Goal: Book appointment/travel/reservation

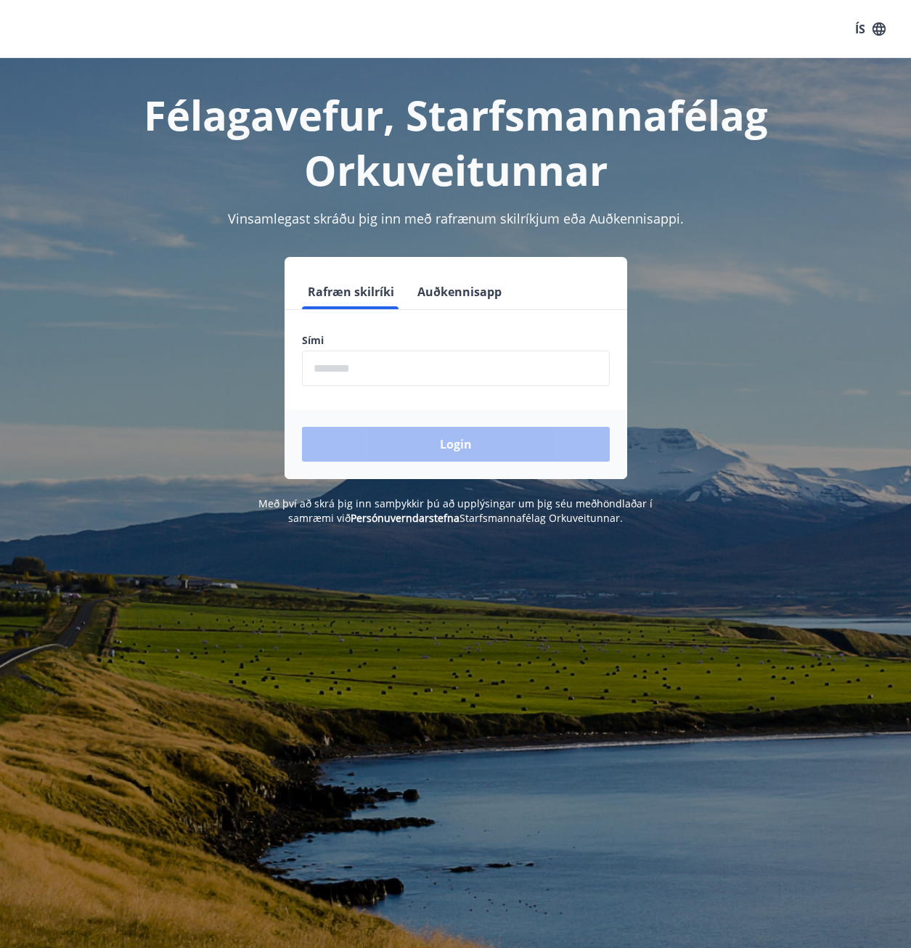
drag, startPoint x: 330, startPoint y: 361, endPoint x: 321, endPoint y: 362, distance: 9.5
click at [330, 361] on input "phone" at bounding box center [456, 369] width 308 height 36
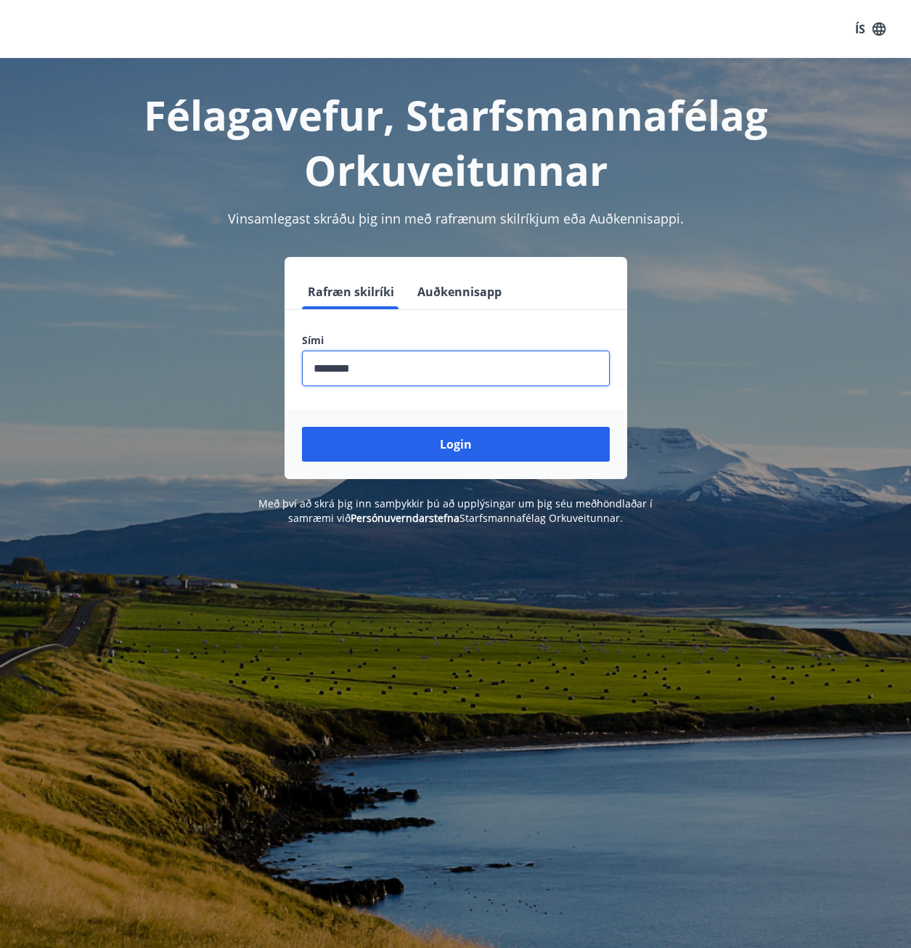
type input "********"
click at [302, 427] on button "Login" at bounding box center [456, 444] width 308 height 35
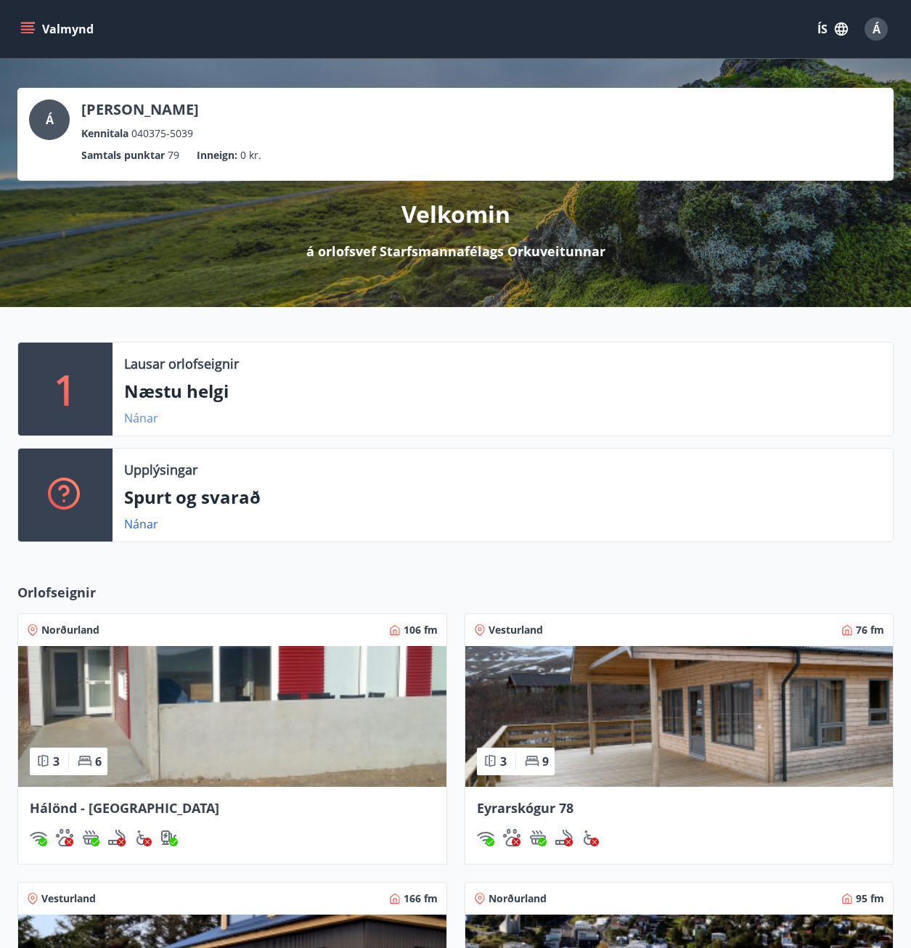
click at [144, 418] on link "Nánar" at bounding box center [141, 418] width 34 height 16
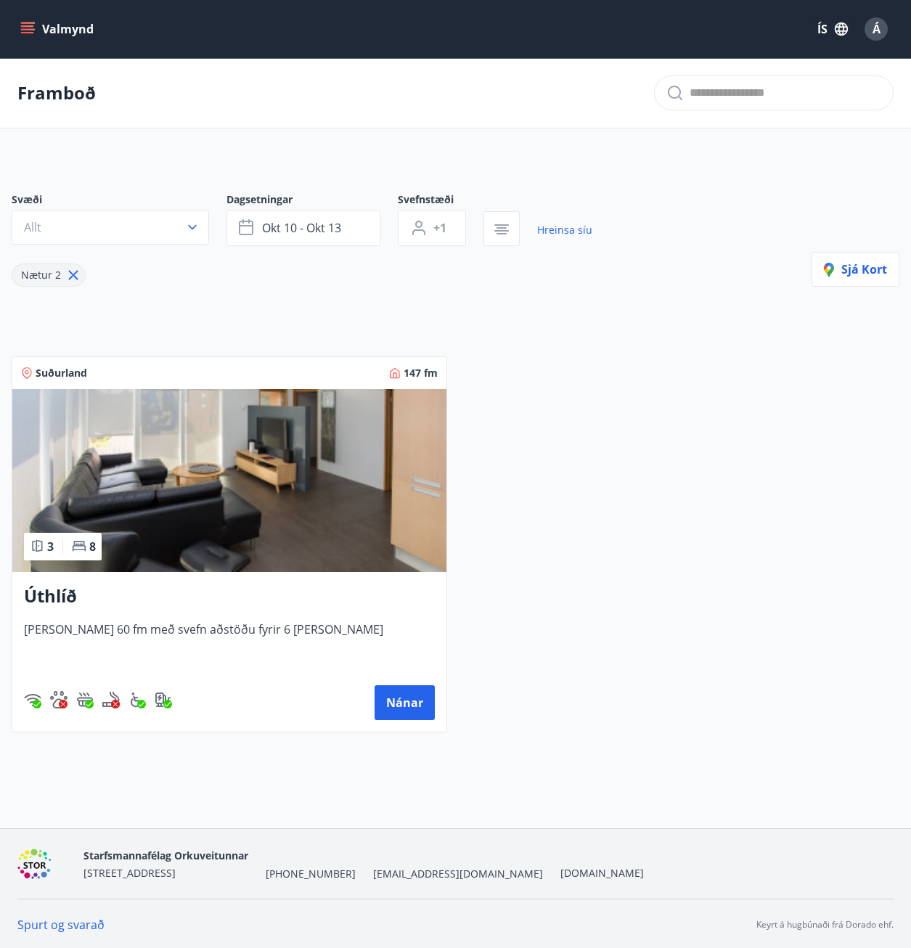
click at [28, 22] on icon "menu" at bounding box center [27, 29] width 15 height 15
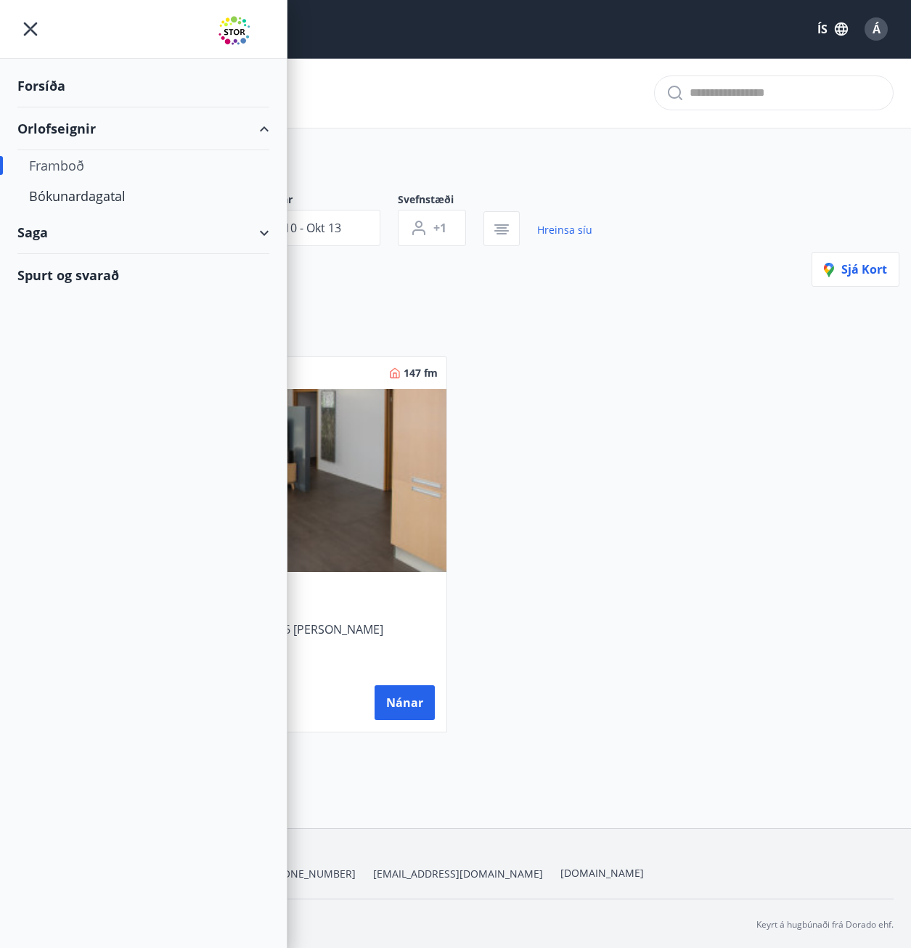
click at [42, 87] on div "Forsíða" at bounding box center [143, 86] width 252 height 43
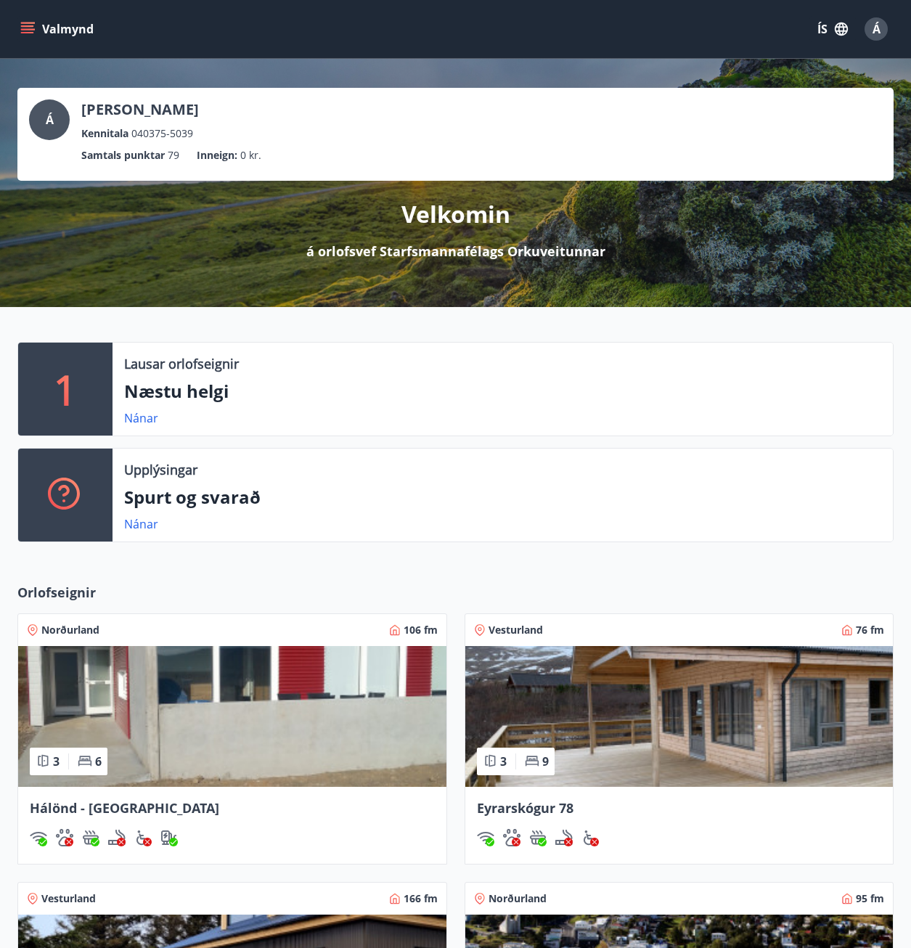
click at [29, 29] on icon "menu" at bounding box center [29, 28] width 16 height 1
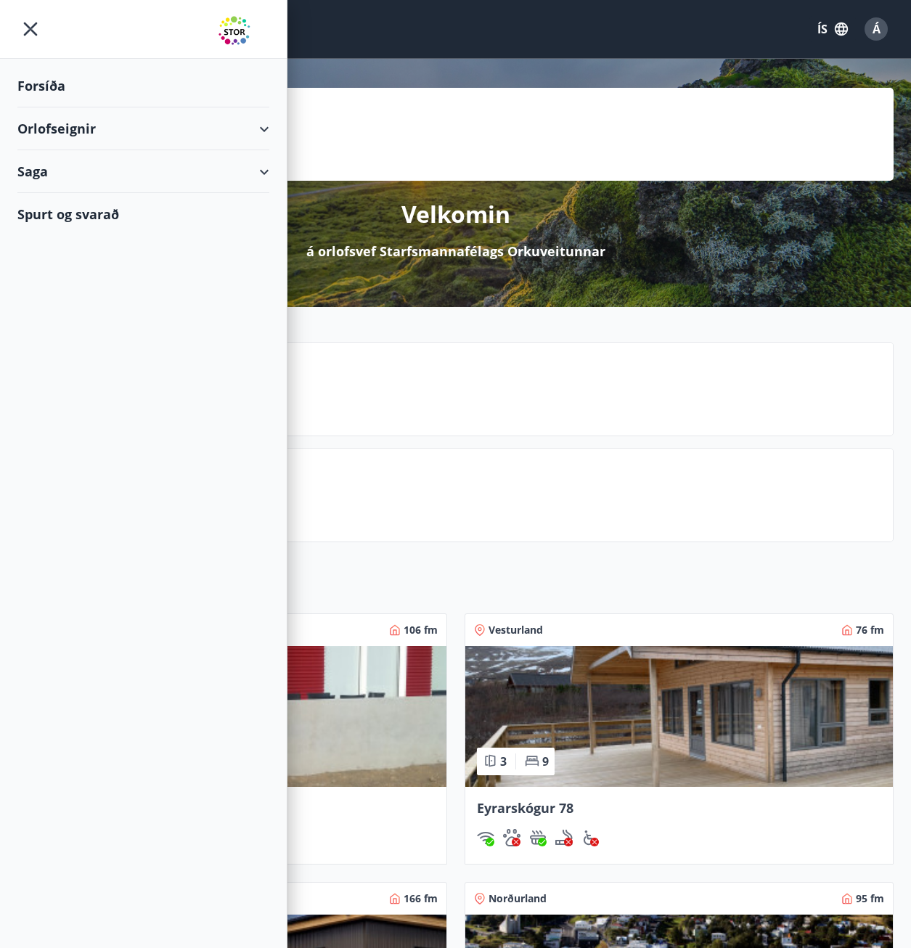
click at [265, 126] on div "Orlofseignir" at bounding box center [143, 128] width 252 height 43
click at [264, 125] on div "Orlofseignir" at bounding box center [143, 128] width 252 height 43
click at [43, 129] on div "Orlofseignir" at bounding box center [143, 128] width 252 height 43
click at [60, 123] on div "Orlofseignir" at bounding box center [143, 128] width 252 height 43
click at [457, 159] on ul "Samtals punktar 79 Inneign : 0 kr." at bounding box center [455, 156] width 853 height 28
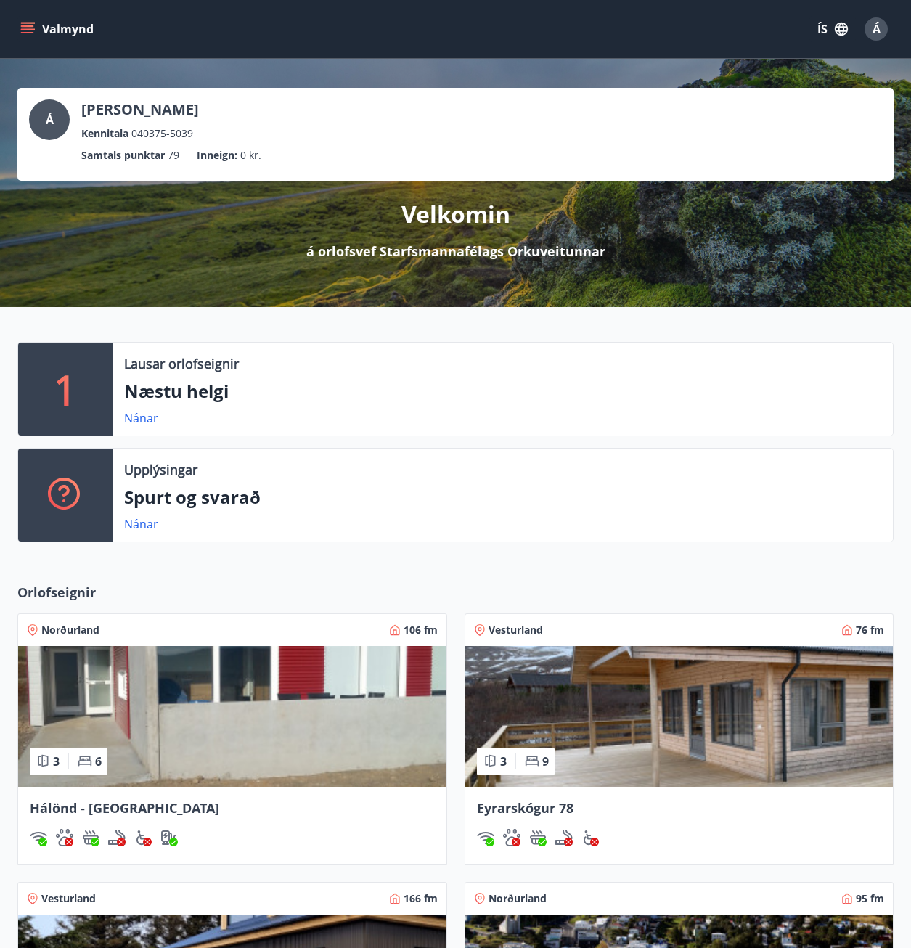
click at [33, 24] on icon "menu" at bounding box center [27, 29] width 15 height 15
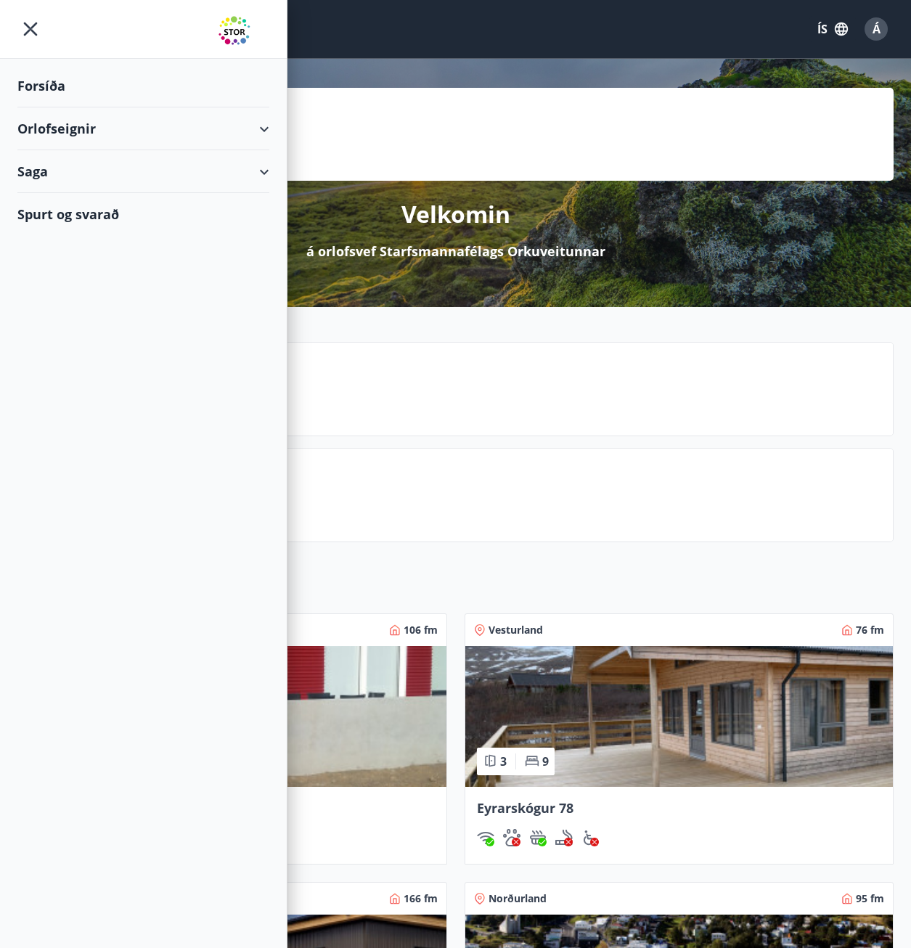
click at [39, 87] on div "Forsíða" at bounding box center [143, 86] width 252 height 43
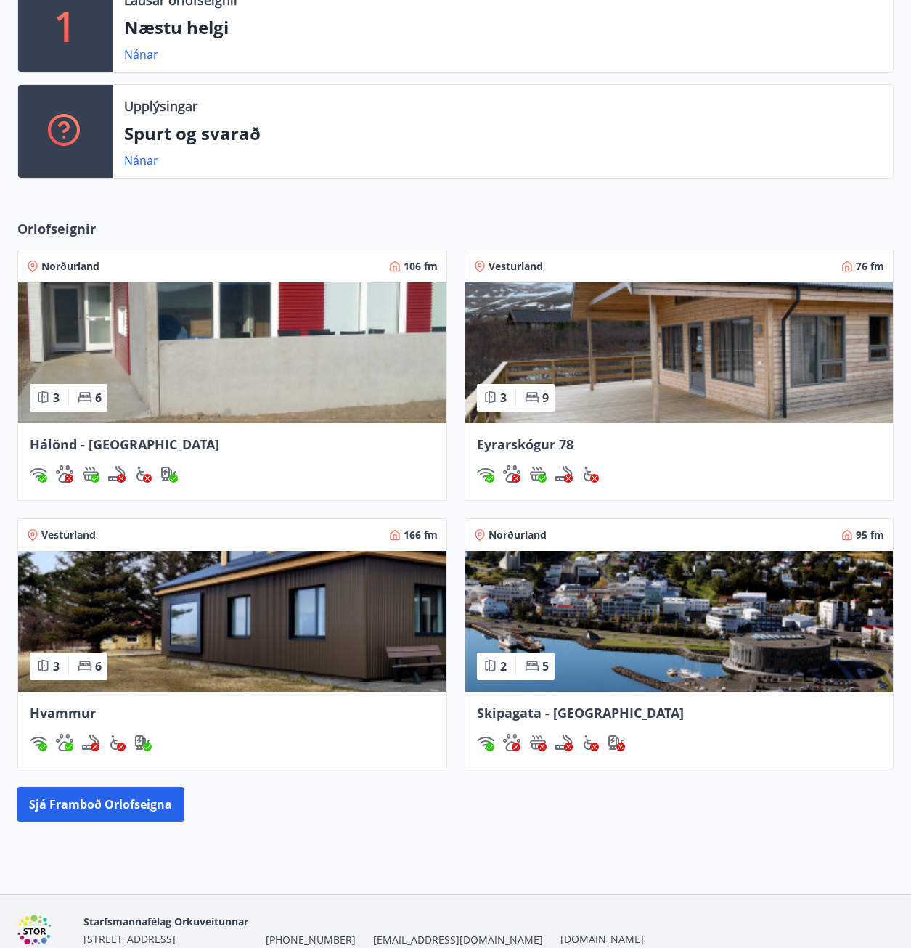
scroll to position [432, 0]
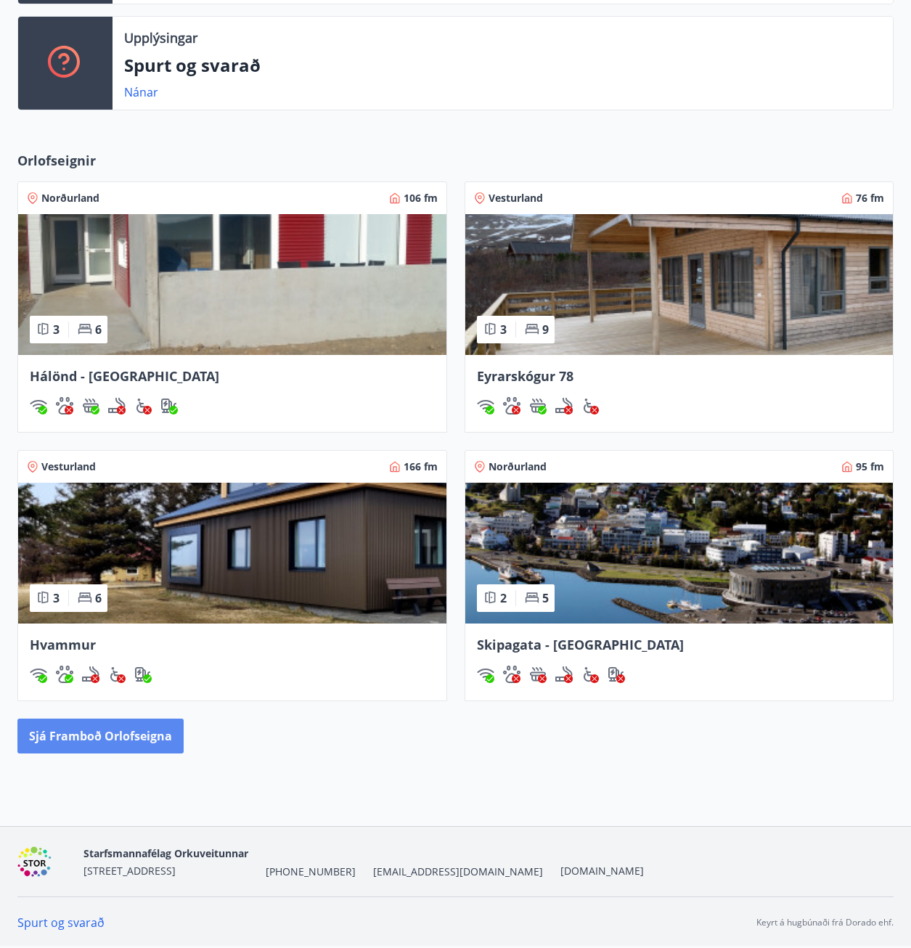
click at [93, 735] on button "Sjá framboð orlofseigna" at bounding box center [100, 736] width 166 height 35
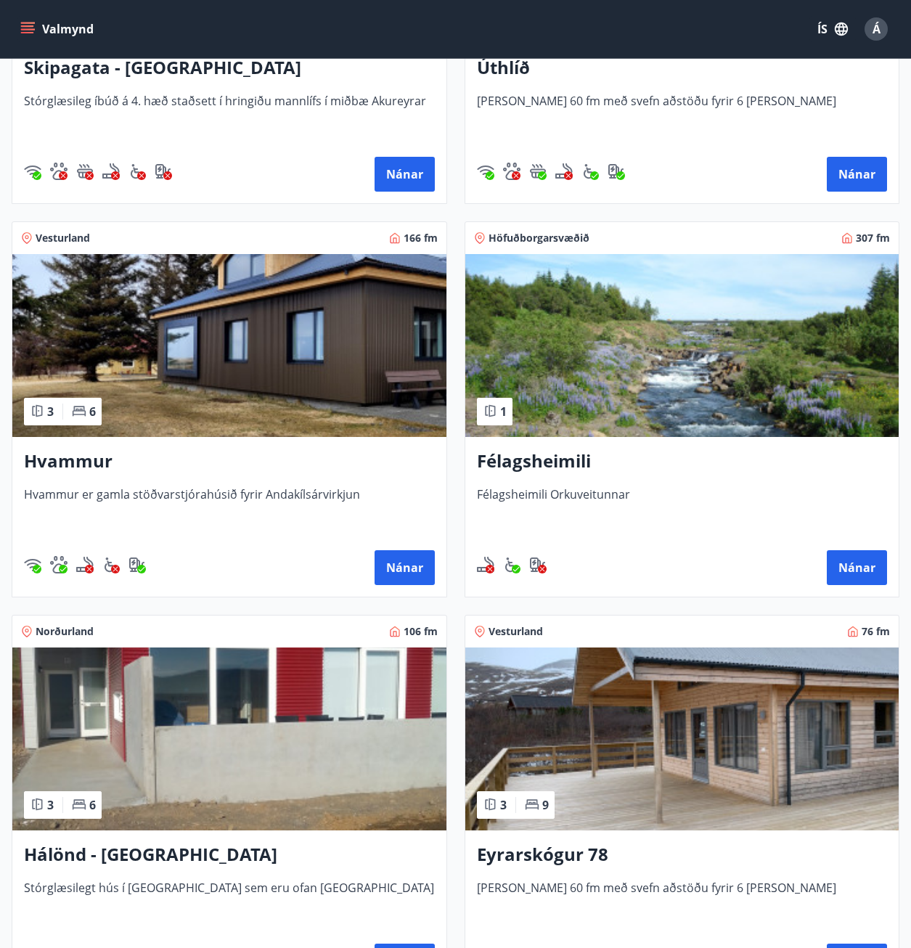
scroll to position [508, 0]
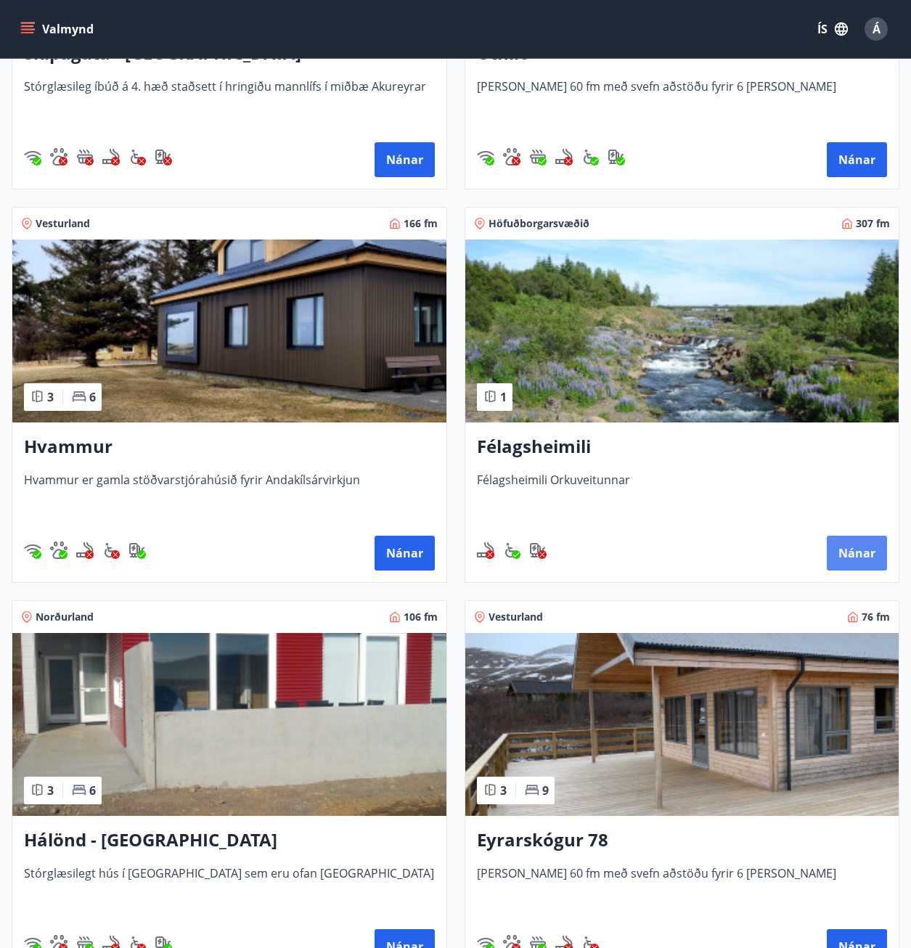
click at [854, 545] on button "Nánar" at bounding box center [857, 553] width 60 height 35
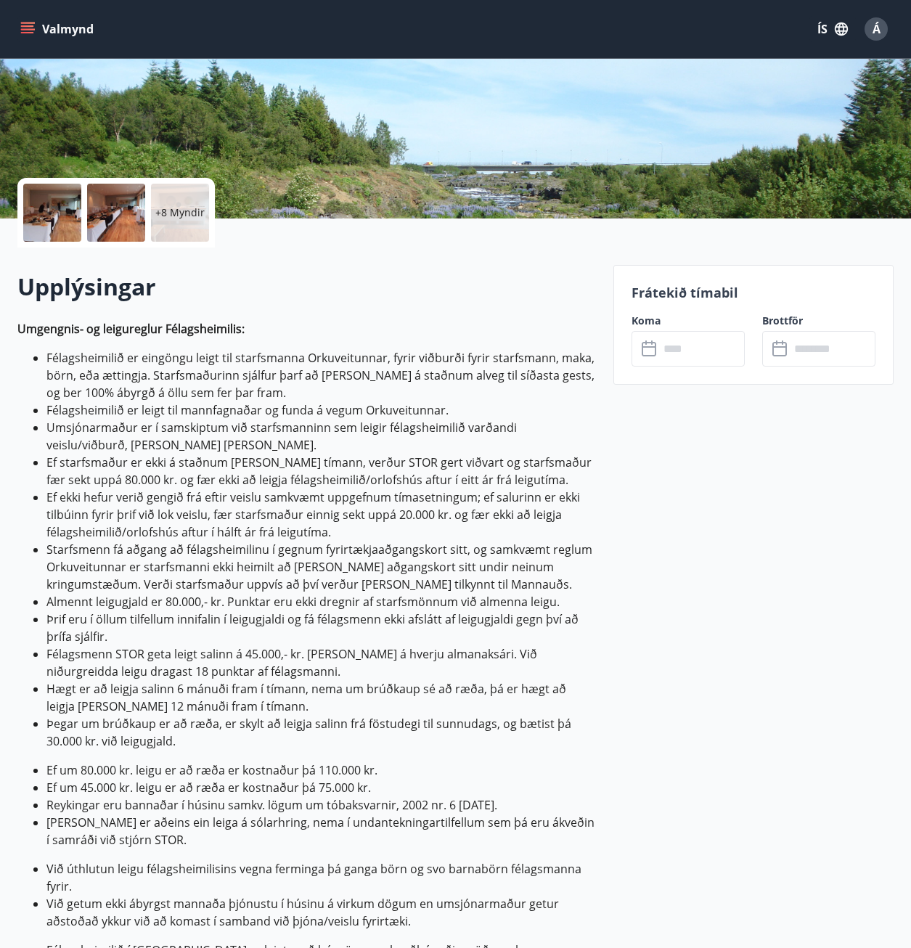
scroll to position [73, 0]
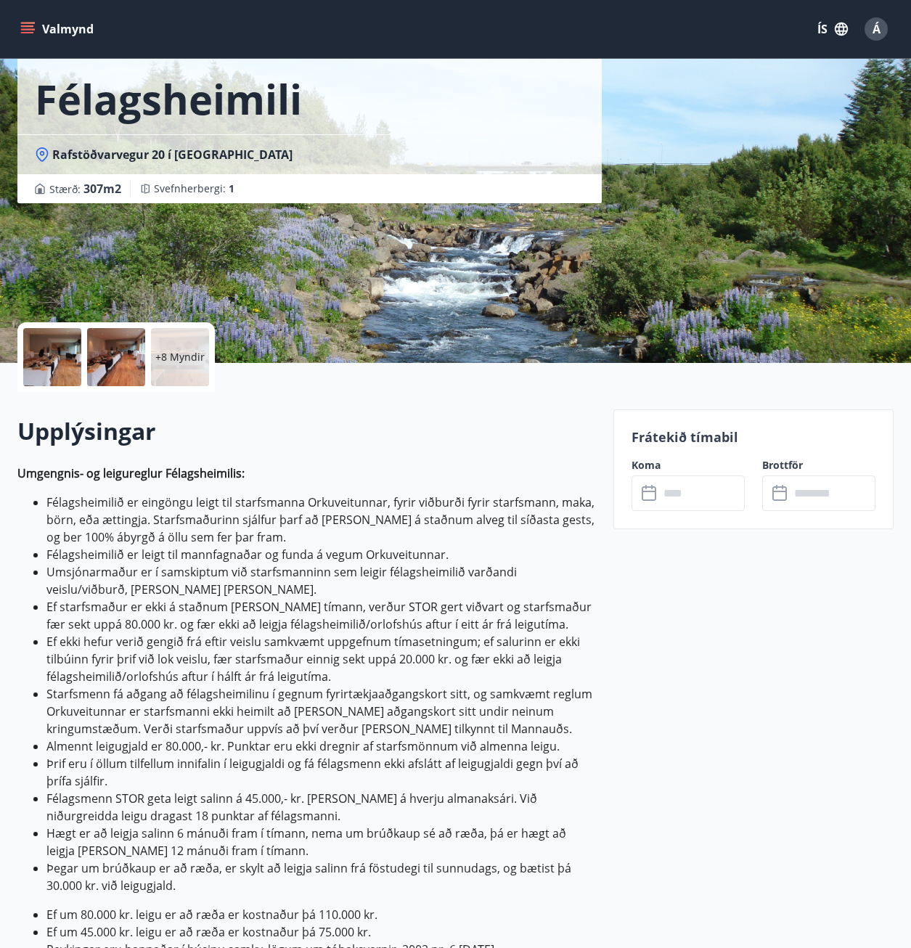
click at [648, 494] on icon at bounding box center [650, 493] width 17 height 17
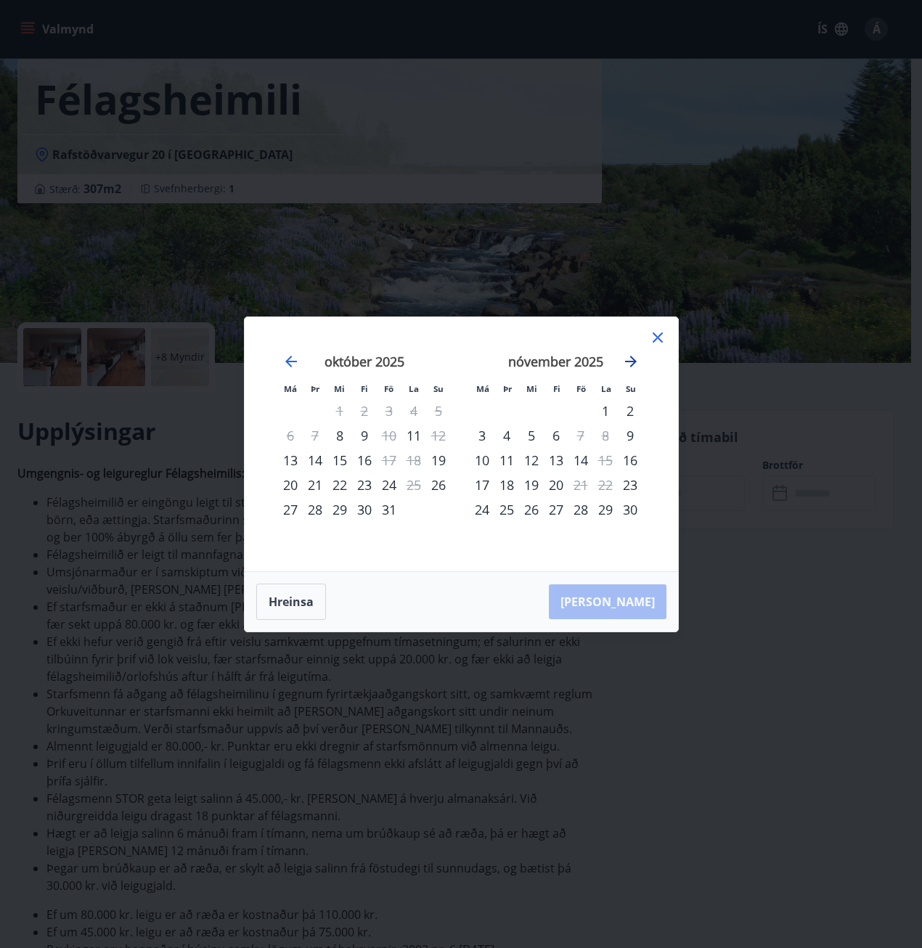
click at [632, 363] on icon "Move forward to switch to the next month." at bounding box center [630, 361] width 17 height 17
click at [606, 509] on div "28" at bounding box center [605, 509] width 25 height 25
click at [604, 505] on div "28" at bounding box center [605, 509] width 25 height 25
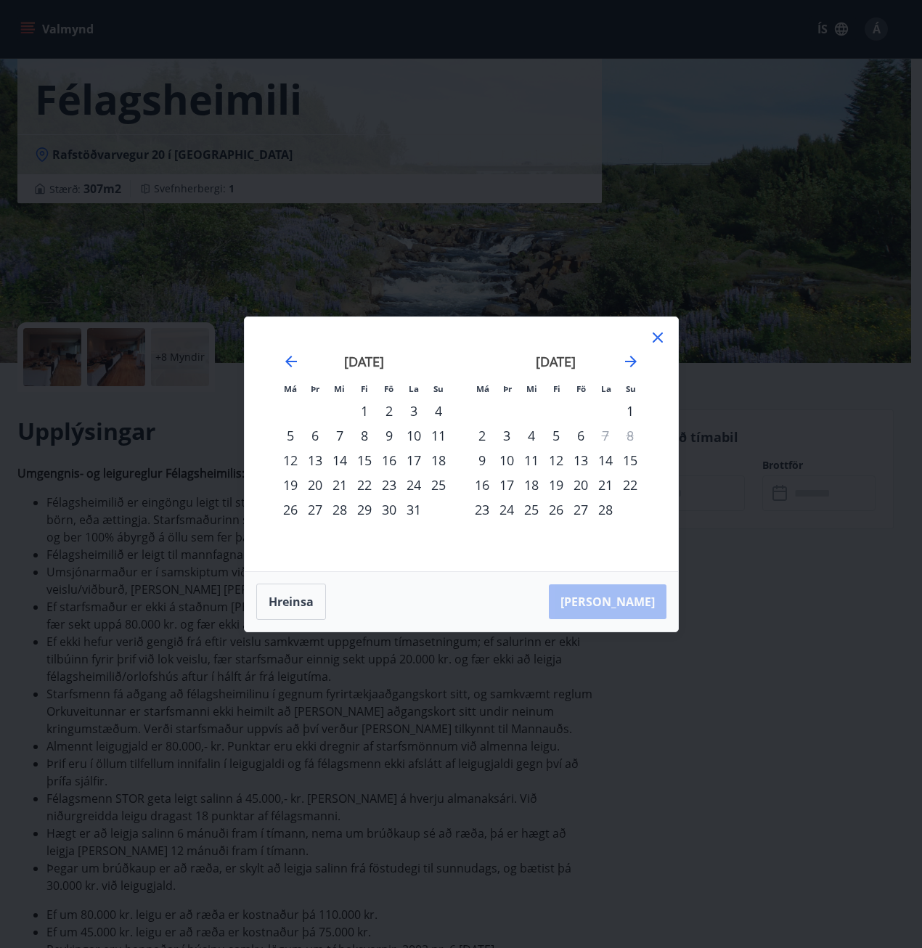
click at [603, 503] on div "28" at bounding box center [605, 509] width 25 height 25
click at [603, 502] on div "28" at bounding box center [605, 509] width 25 height 25
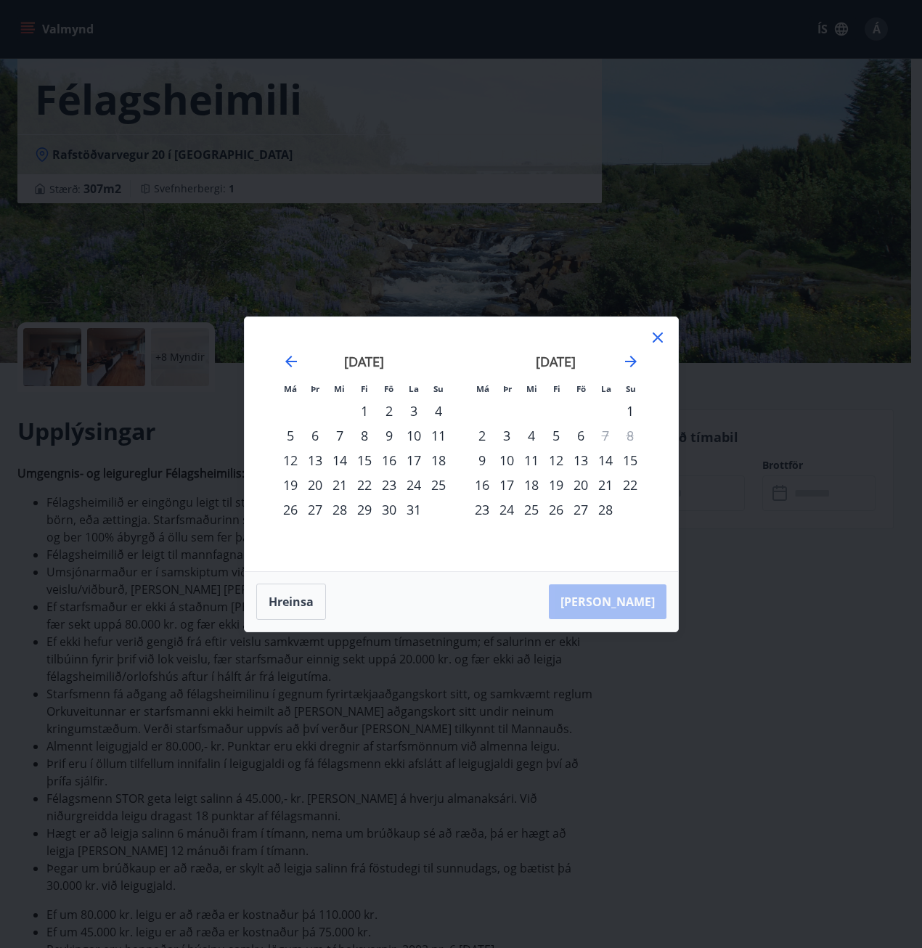
click at [411, 509] on div "31" at bounding box center [414, 509] width 25 height 25
click at [605, 507] on div "28" at bounding box center [605, 509] width 25 height 25
click at [293, 358] on icon "Move backward to switch to the previous month." at bounding box center [290, 361] width 17 height 17
click at [339, 455] on div "17" at bounding box center [339, 460] width 25 height 25
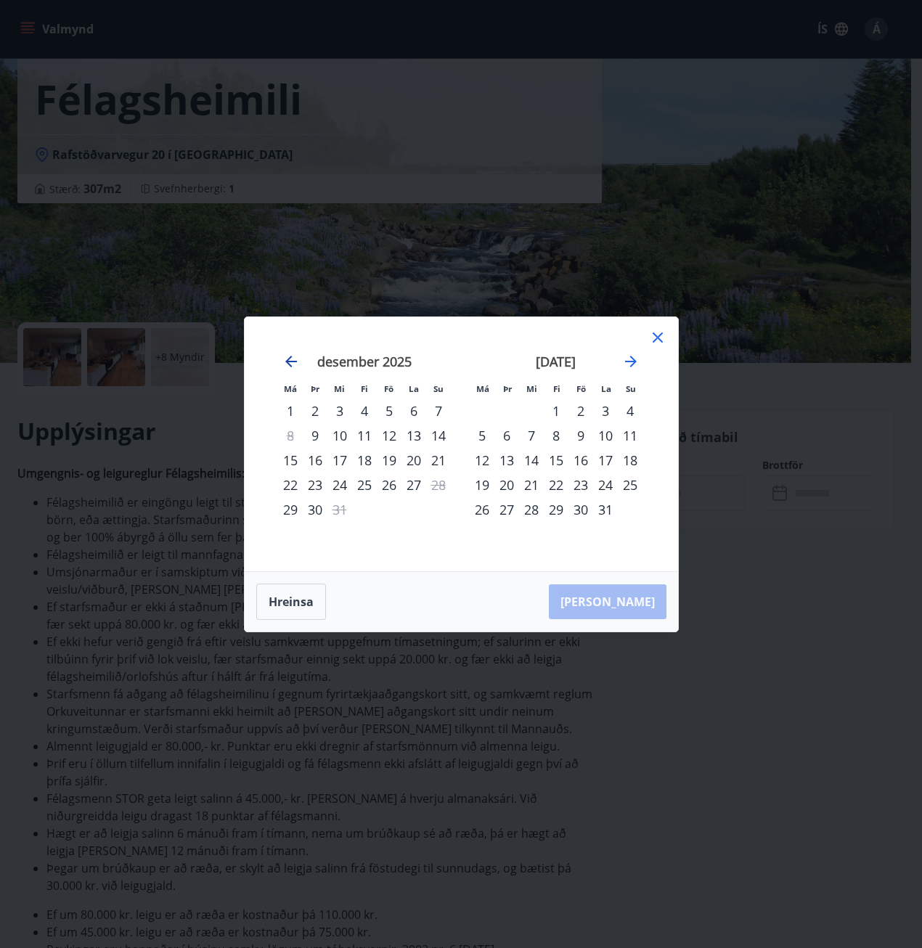
click at [290, 358] on icon "Move backward to switch to the previous month." at bounding box center [290, 361] width 17 height 17
click at [319, 431] on div "4" at bounding box center [315, 435] width 25 height 25
click at [287, 362] on icon "Move backward to switch to the previous month." at bounding box center [291, 362] width 12 height 12
click at [656, 334] on icon at bounding box center [657, 337] width 17 height 17
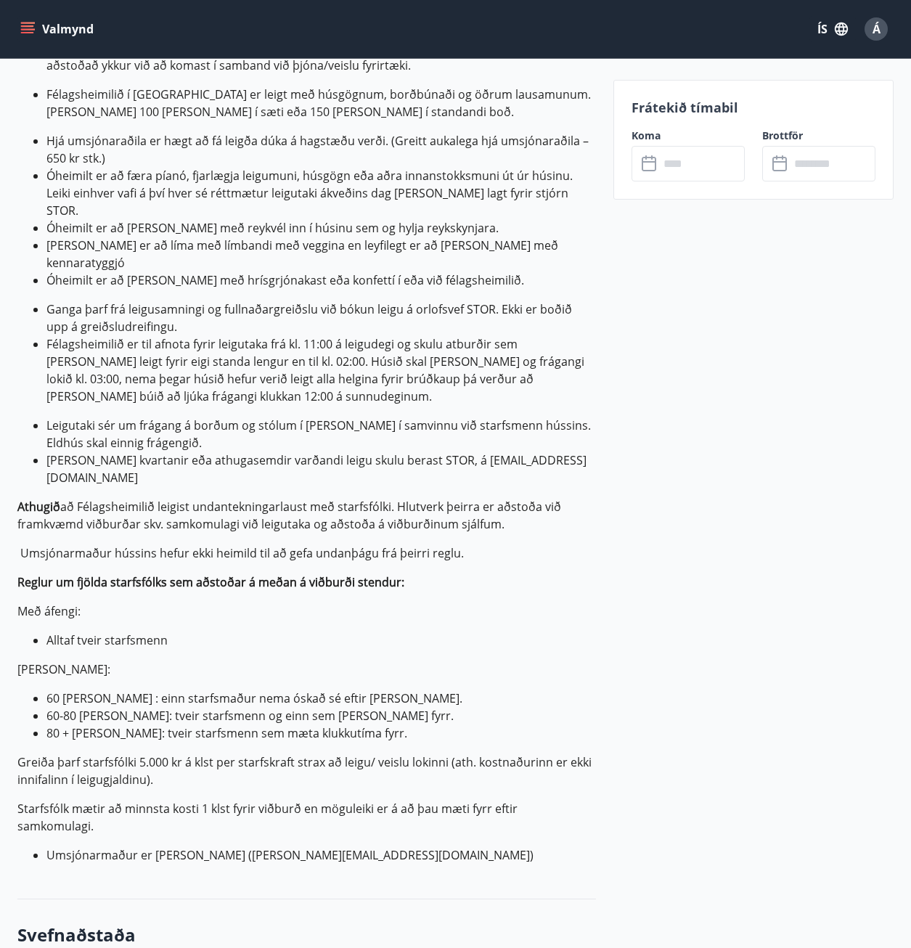
scroll to position [1072, 0]
click at [651, 165] on icon at bounding box center [650, 163] width 17 height 17
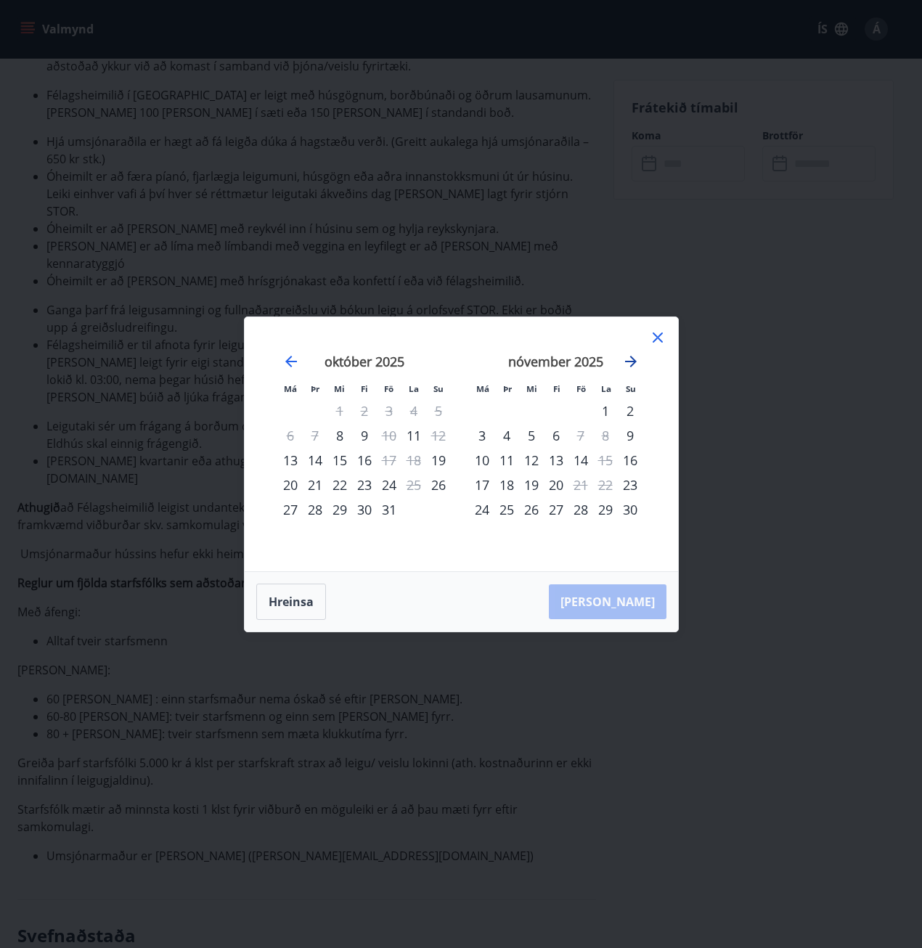
click at [636, 358] on icon "Move forward to switch to the next month." at bounding box center [630, 361] width 17 height 17
click at [632, 359] on icon "Move forward to switch to the next month." at bounding box center [630, 361] width 17 height 17
drag, startPoint x: 611, startPoint y: 482, endPoint x: 624, endPoint y: 481, distance: 13.1
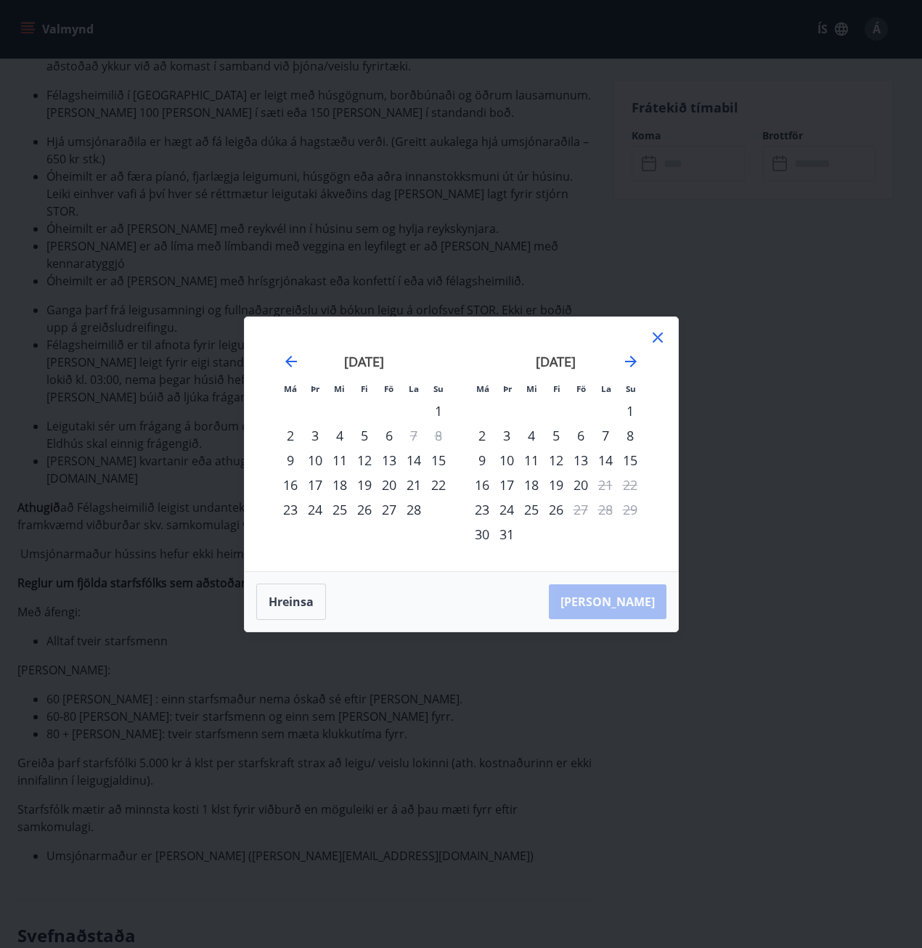
click at [622, 481] on tr "16 17 18 19 20 21 22" at bounding box center [556, 485] width 173 height 25
click at [627, 482] on div "22" at bounding box center [630, 485] width 25 height 25
click at [609, 486] on div "21" at bounding box center [605, 485] width 25 height 25
click at [285, 360] on icon "Move backward to switch to the previous month." at bounding box center [290, 361] width 17 height 17
click at [603, 510] on div "28" at bounding box center [605, 509] width 25 height 25
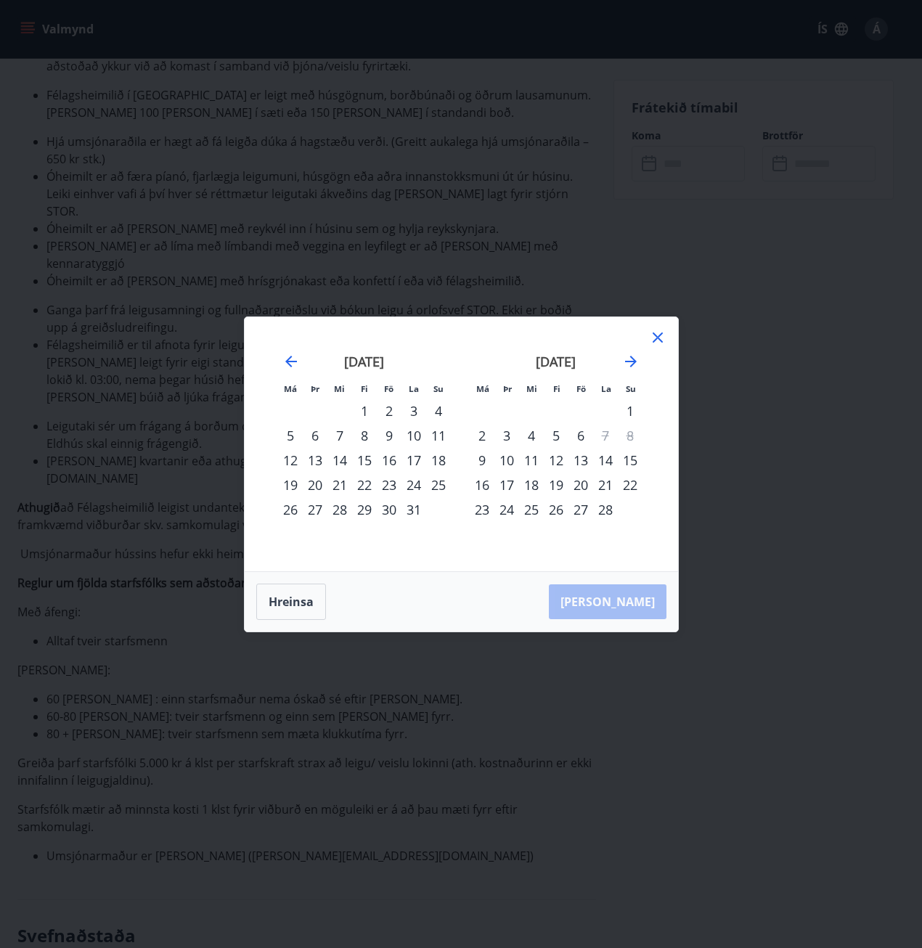
click at [627, 599] on div "Hreinsa Taka Frá" at bounding box center [461, 602] width 433 height 60
click at [376, 592] on div "Hreinsa Taka Frá" at bounding box center [461, 602] width 433 height 60
click at [608, 508] on div "28" at bounding box center [605, 509] width 25 height 25
click at [606, 510] on div "28" at bounding box center [605, 509] width 25 height 25
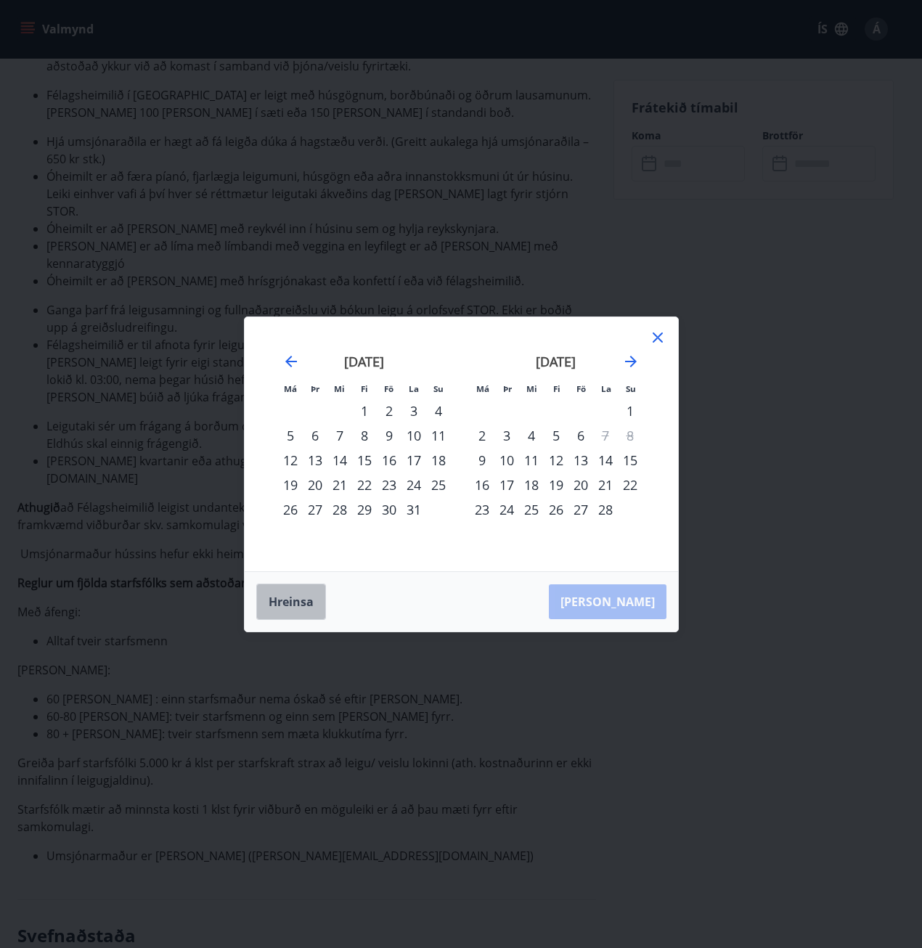
click at [288, 601] on button "Hreinsa" at bounding box center [291, 602] width 70 height 36
click at [579, 509] on div "28" at bounding box center [580, 509] width 25 height 25
click at [294, 599] on button "Hreinsa" at bounding box center [291, 602] width 70 height 36
click at [629, 359] on icon "Move forward to switch to the next month." at bounding box center [630, 361] width 17 height 17
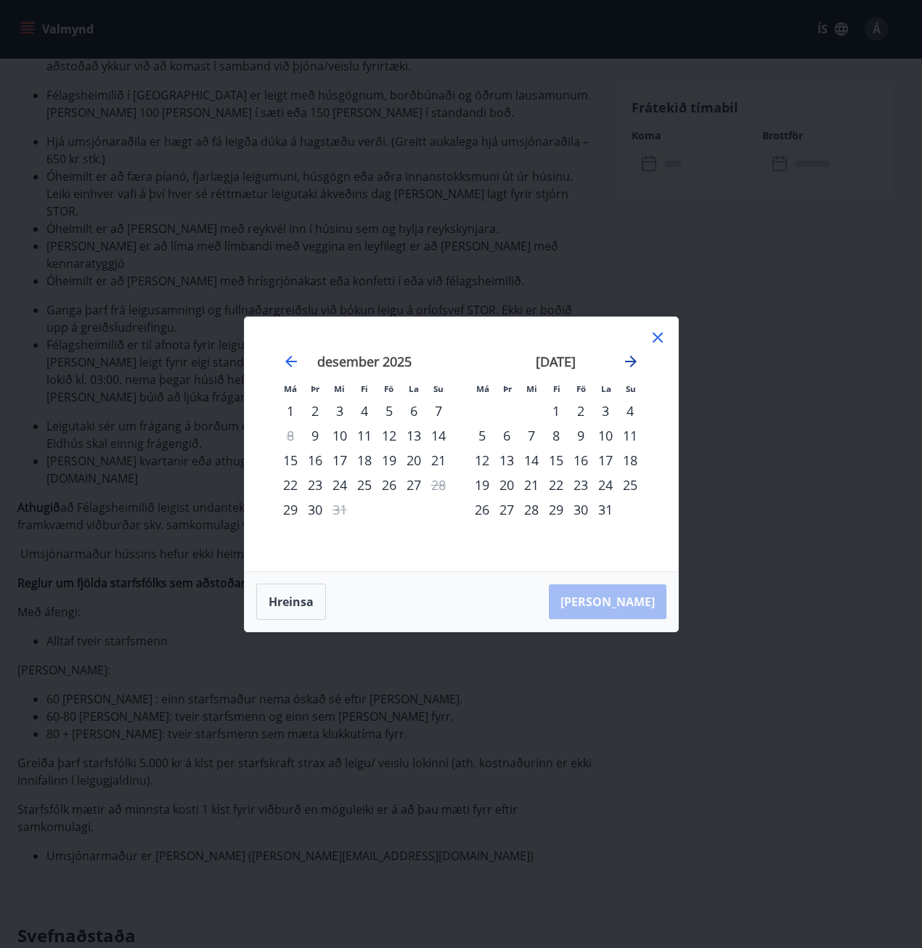
click at [629, 359] on icon "Move forward to switch to the next month." at bounding box center [630, 361] width 17 height 17
click at [411, 508] on div "28" at bounding box center [414, 509] width 25 height 25
click at [630, 600] on div "Hreinsa Taka Frá" at bounding box center [461, 602] width 433 height 60
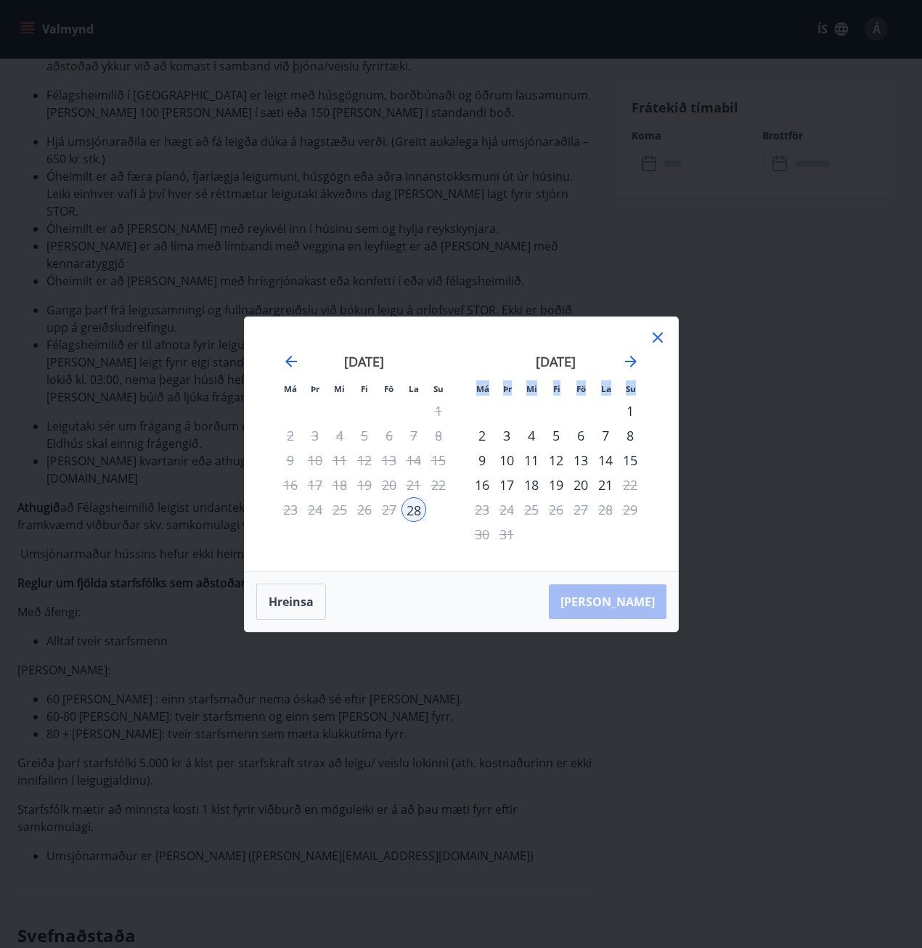
click at [629, 598] on div "Hreinsa Taka Frá" at bounding box center [461, 602] width 433 height 60
click at [285, 597] on button "Hreinsa" at bounding box center [291, 602] width 70 height 36
click at [662, 336] on icon at bounding box center [657, 337] width 17 height 17
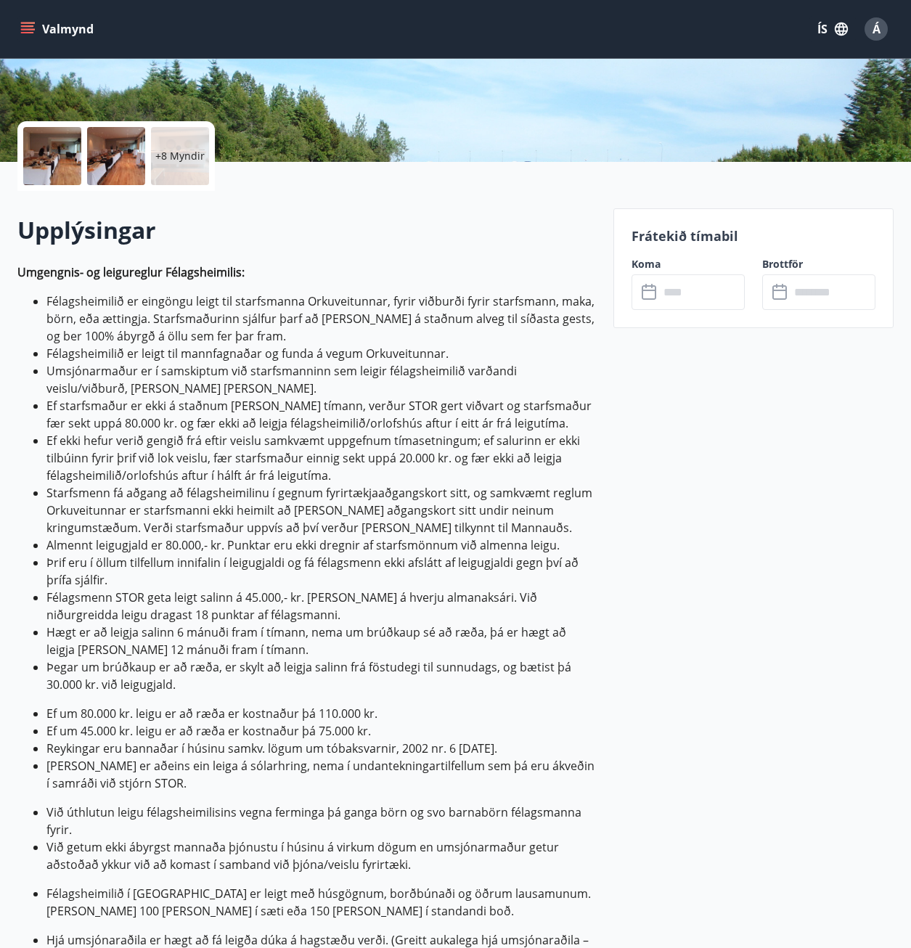
scroll to position [0, 0]
